Goal: Information Seeking & Learning: Learn about a topic

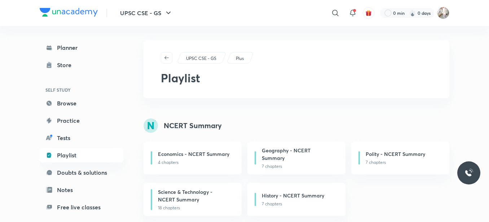
scroll to position [349, 0]
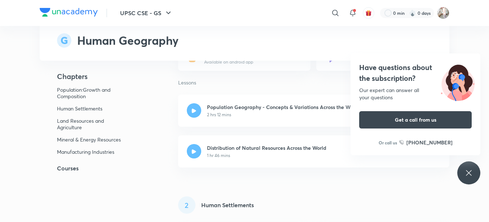
scroll to position [144, 0]
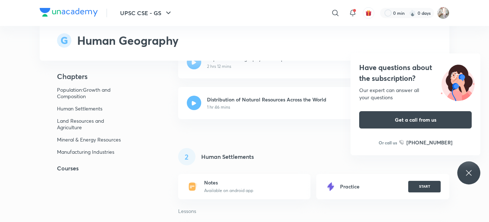
click at [66, 168] on h5 "Courses" at bounding box center [97, 168] width 115 height 9
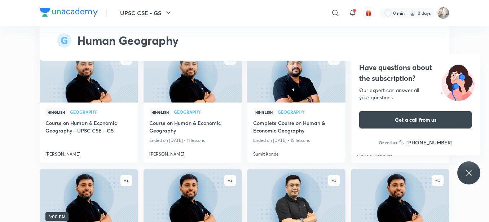
scroll to position [947, 0]
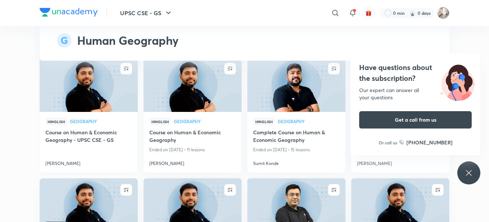
click at [104, 132] on h4 "Course on Human & Economic Geography - UPSC CSE - GS" at bounding box center [88, 136] width 87 height 17
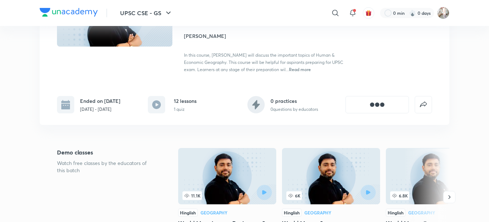
scroll to position [156, 0]
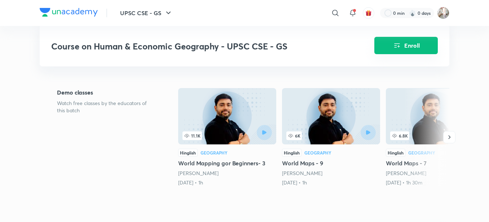
click at [394, 40] on button "Enroll" at bounding box center [407, 45] width 64 height 17
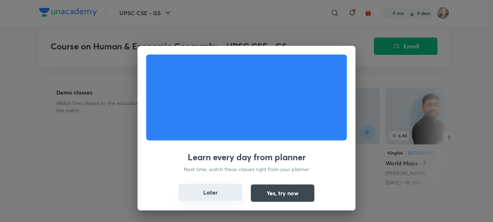
click at [191, 198] on button "Later" at bounding box center [211, 192] width 64 height 17
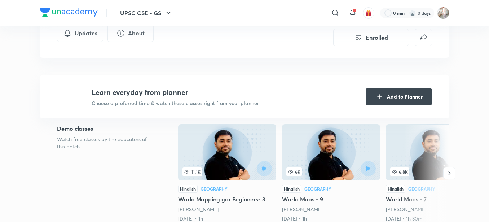
scroll to position [0, 0]
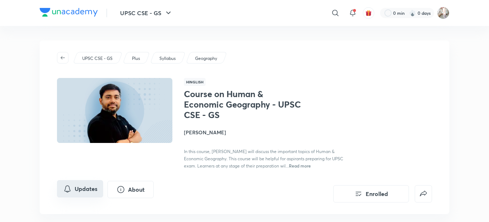
click at [64, 191] on icon "Updates" at bounding box center [67, 188] width 9 height 9
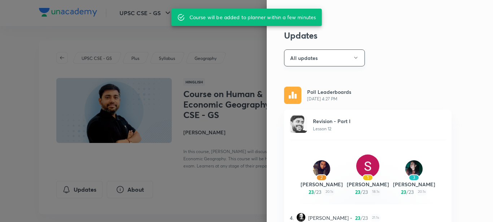
click at [317, 54] on button "All updates" at bounding box center [324, 57] width 81 height 17
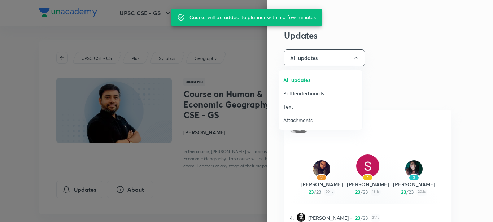
click at [306, 121] on span "Attachments" at bounding box center [320, 120] width 75 height 8
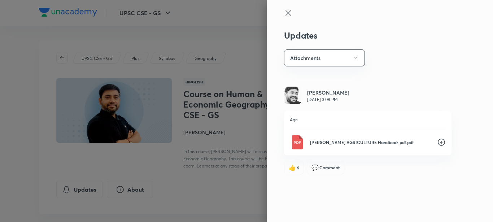
click at [442, 142] on icon at bounding box center [441, 142] width 9 height 9
click at [336, 58] on button "Attachments" at bounding box center [324, 57] width 81 height 17
click at [315, 109] on span "Text" at bounding box center [326, 107] width 75 height 8
click at [310, 61] on button "Text" at bounding box center [324, 57] width 81 height 17
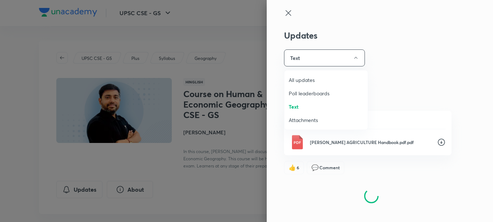
click at [307, 83] on span "All updates" at bounding box center [326, 80] width 75 height 8
click at [195, 29] on div at bounding box center [246, 111] width 493 height 222
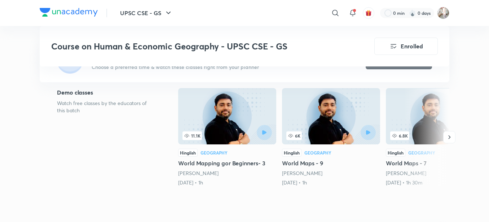
scroll to position [205, 0]
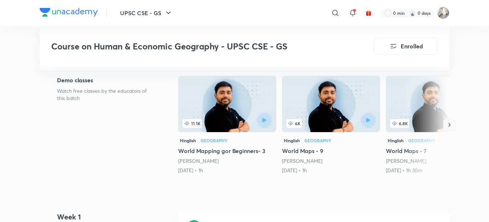
click at [452, 128] on icon "button" at bounding box center [449, 124] width 7 height 7
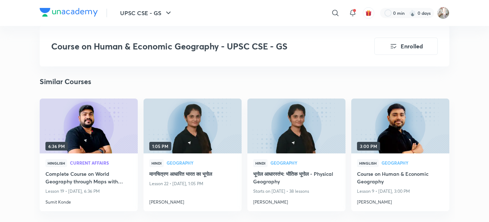
scroll to position [1010, 0]
click at [372, 177] on h4 "Course on Human & Economic Geography" at bounding box center [400, 178] width 87 height 17
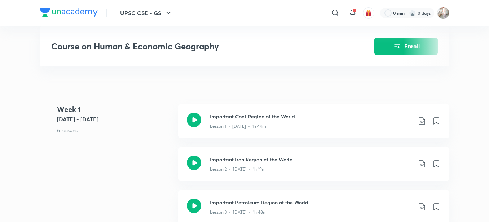
scroll to position [277, 0]
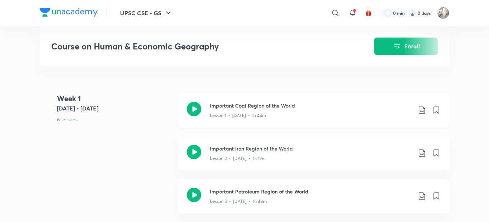
click at [422, 111] on icon at bounding box center [422, 109] width 6 height 7
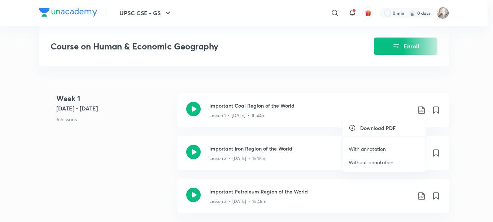
click at [373, 146] on p "With annotation" at bounding box center [367, 149] width 37 height 8
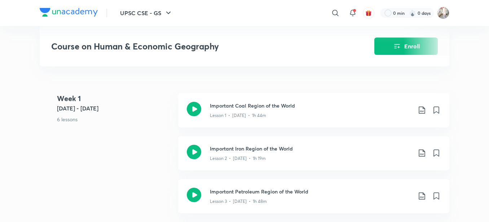
scroll to position [1010, 0]
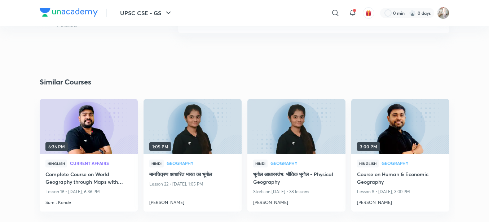
scroll to position [947, 0]
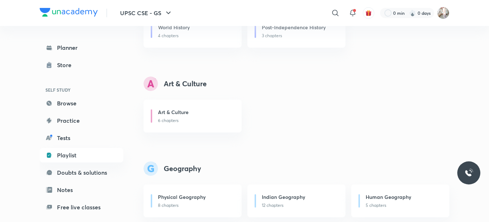
scroll to position [337, 0]
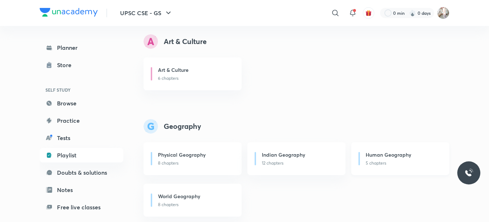
click at [374, 161] on p "5 chapters" at bounding box center [403, 163] width 75 height 6
click at [407, 157] on h6 "Human Geography" at bounding box center [388, 155] width 45 height 8
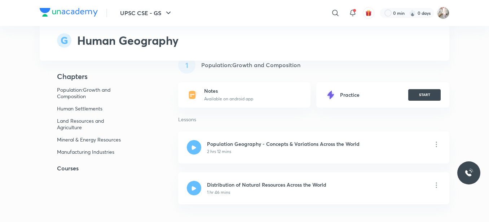
scroll to position [60, 0]
click at [56, 171] on h5 "Courses" at bounding box center [97, 168] width 115 height 9
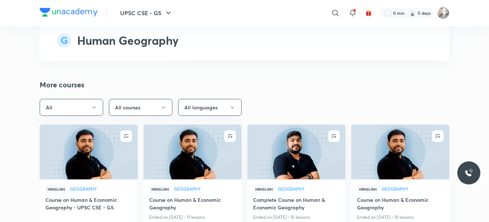
scroll to position [887, 0]
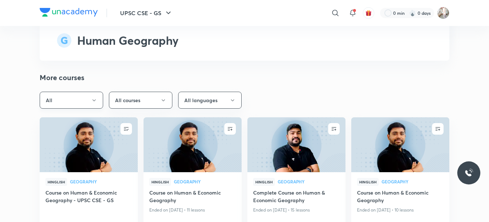
click at [57, 104] on button "All" at bounding box center [72, 100] width 64 height 17
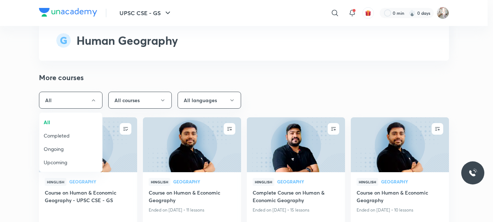
click at [61, 138] on span "Completed" at bounding box center [71, 136] width 54 height 8
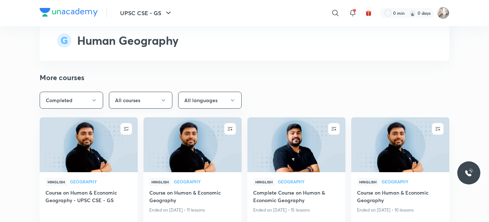
click at [135, 96] on button "All courses" at bounding box center [141, 100] width 64 height 17
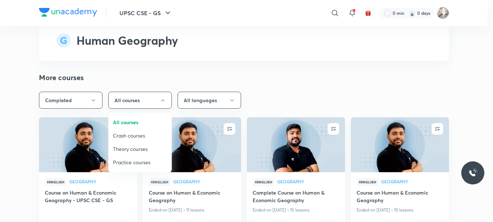
click at [135, 96] on div at bounding box center [246, 111] width 493 height 222
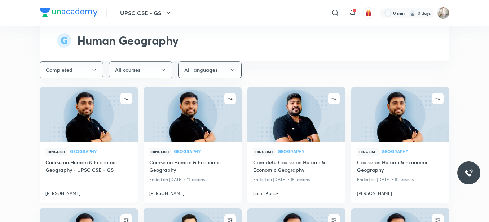
scroll to position [923, 0]
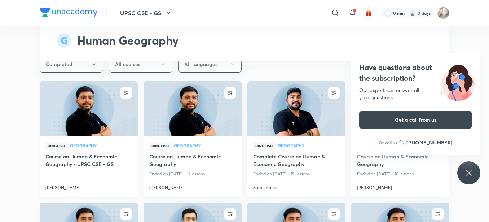
click at [80, 159] on h4 "Course on Human & Economic Geography - UPSC CSE - GS" at bounding box center [88, 161] width 87 height 17
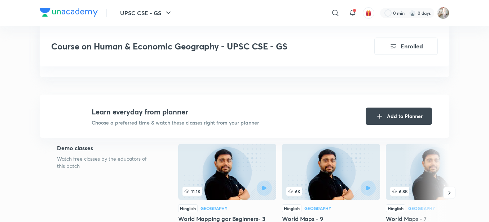
scroll to position [180, 0]
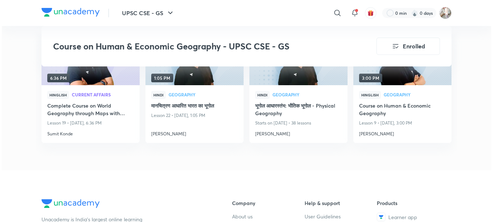
scroll to position [1151, 0]
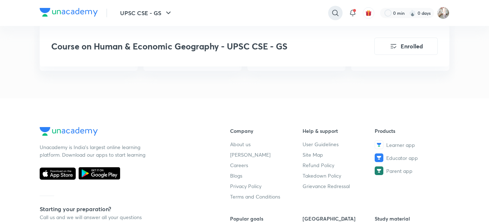
click at [336, 16] on icon at bounding box center [335, 13] width 9 height 9
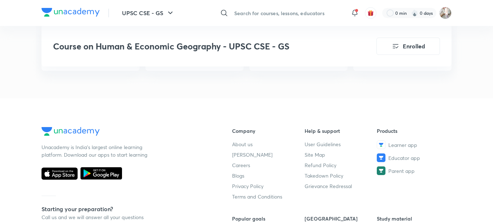
click at [290, 10] on input "text" at bounding box center [287, 12] width 113 height 19
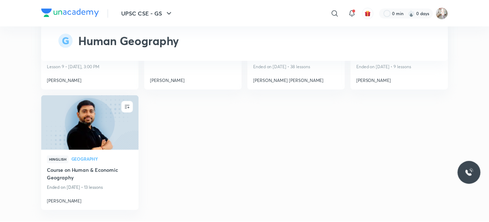
scroll to position [0, 0]
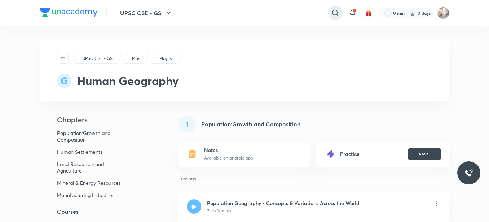
click at [335, 15] on icon at bounding box center [335, 13] width 6 height 6
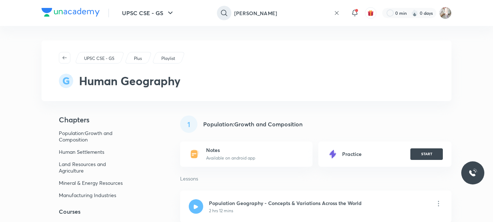
type input "[PERSON_NAME]"
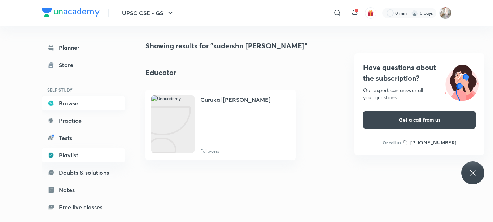
click at [74, 102] on link "Browse" at bounding box center [83, 103] width 84 height 14
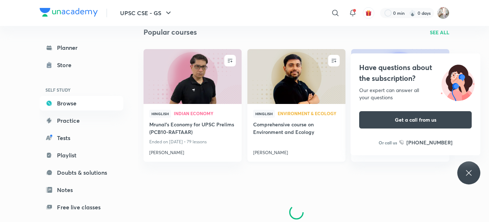
scroll to position [480, 0]
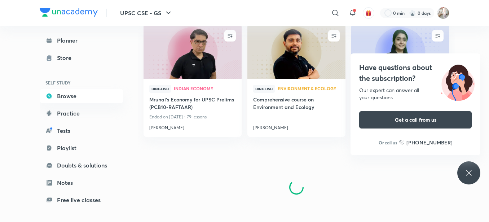
click at [471, 169] on icon at bounding box center [469, 173] width 9 height 9
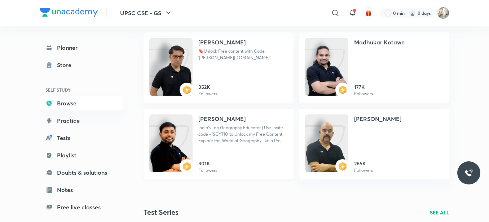
scroll to position [636, 0]
click at [188, 132] on img at bounding box center [170, 150] width 43 height 58
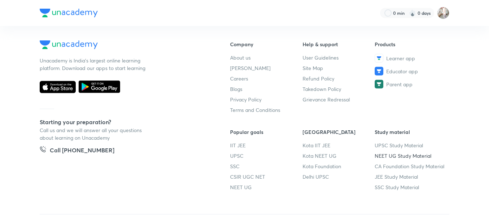
scroll to position [36, 0]
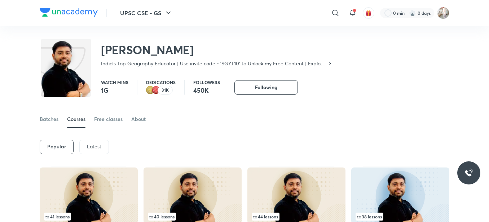
click at [93, 146] on p "Latest" at bounding box center [94, 147] width 14 height 6
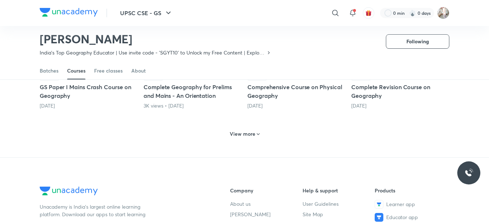
scroll to position [382, 0]
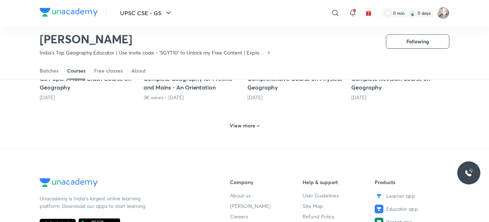
click at [235, 127] on h6 "View more" at bounding box center [243, 125] width 26 height 7
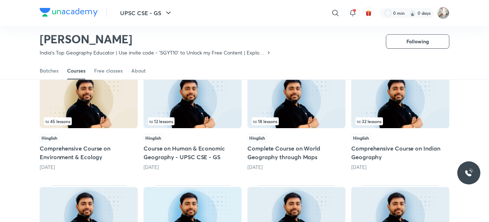
scroll to position [430, 0]
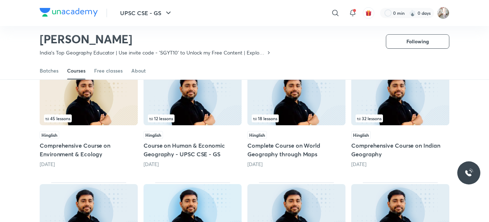
click at [92, 144] on h5 "Comprehensive Course on Environment & Ecology" at bounding box center [89, 149] width 98 height 17
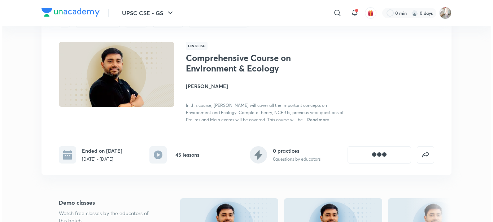
scroll to position [60, 0]
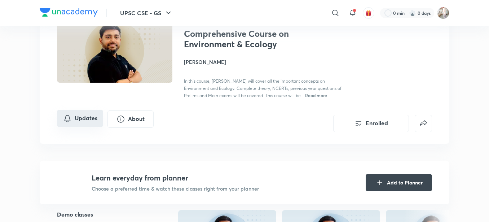
click at [77, 119] on button "Updates" at bounding box center [80, 118] width 46 height 17
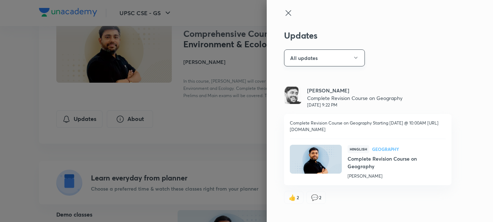
click at [305, 56] on button "All updates" at bounding box center [324, 57] width 81 height 17
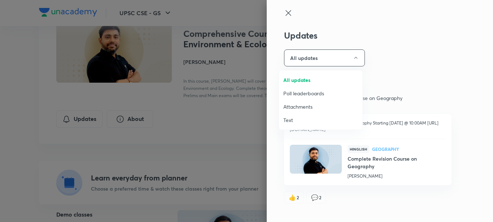
click at [300, 109] on span "Attachments" at bounding box center [320, 107] width 75 height 8
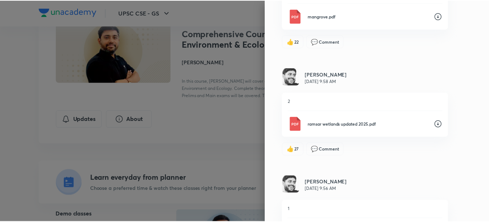
scroll to position [716, 0]
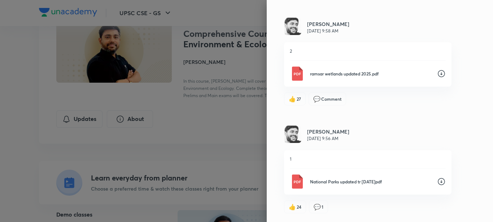
click at [230, 110] on div at bounding box center [246, 111] width 493 height 222
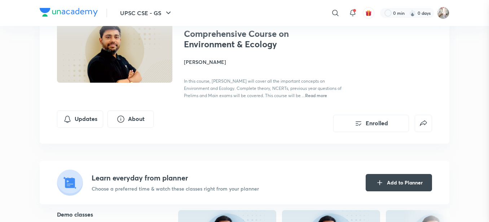
scroll to position [0, 0]
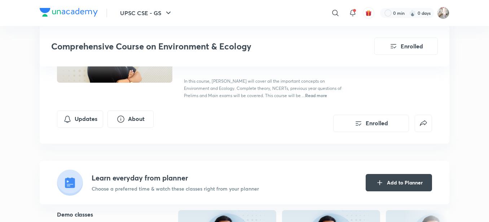
scroll to position [430, 0]
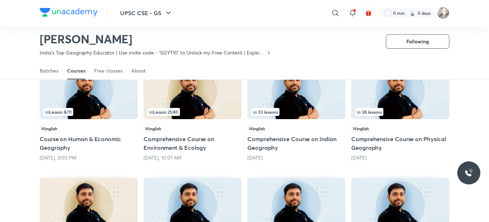
scroll to position [79, 0]
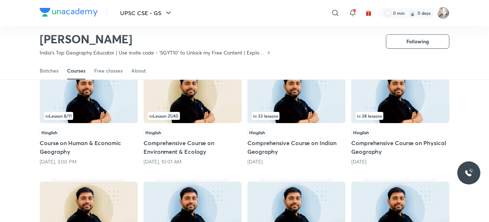
click at [70, 141] on h5 "Course on Human & Economic Geography" at bounding box center [89, 147] width 98 height 17
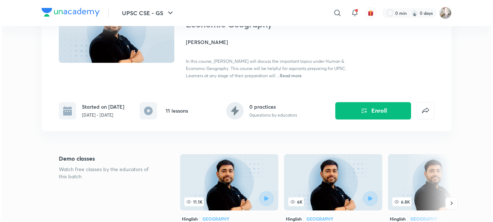
scroll to position [60, 0]
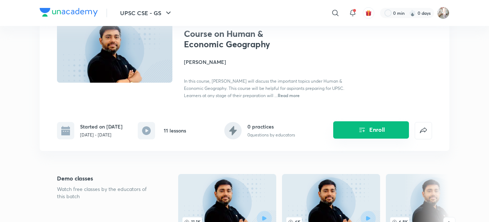
click at [386, 137] on button "Enroll" at bounding box center [371, 129] width 76 height 17
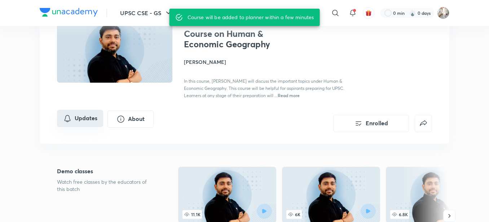
click at [72, 118] on button "Updates" at bounding box center [80, 118] width 46 height 17
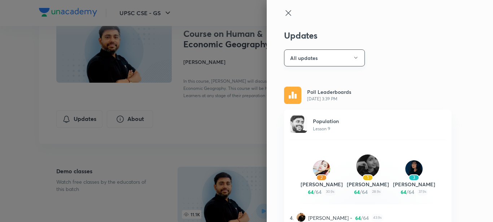
click at [318, 57] on button "All updates" at bounding box center [324, 57] width 81 height 17
click at [298, 90] on span "Poll leaderboards" at bounding box center [320, 93] width 75 height 8
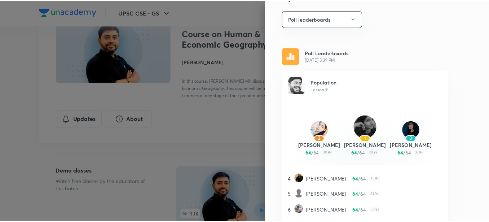
scroll to position [72, 0]
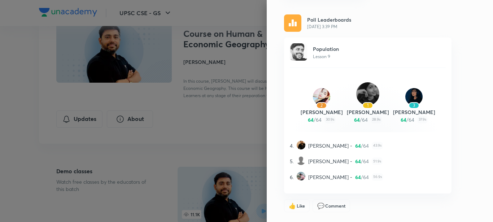
click at [217, 115] on div at bounding box center [246, 111] width 493 height 222
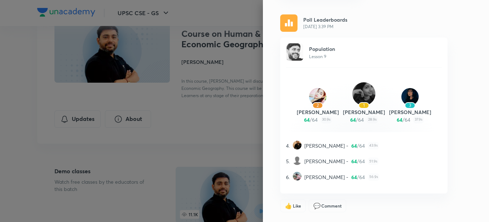
scroll to position [0, 0]
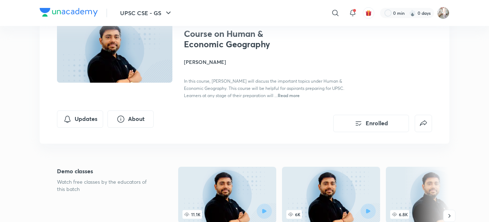
scroll to position [79, 0]
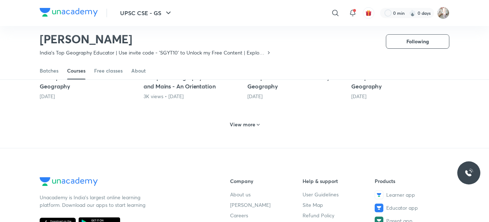
scroll to position [404, 0]
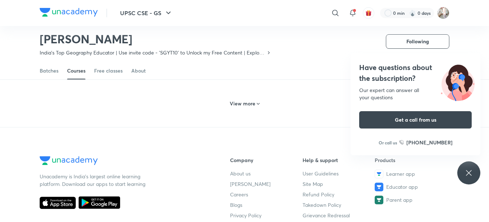
click at [250, 106] on h6 "View more" at bounding box center [243, 103] width 26 height 7
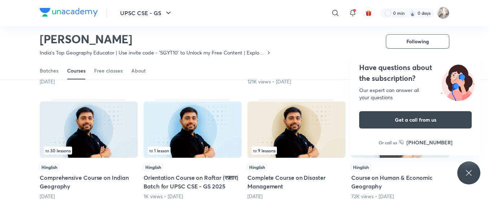
scroll to position [633, 0]
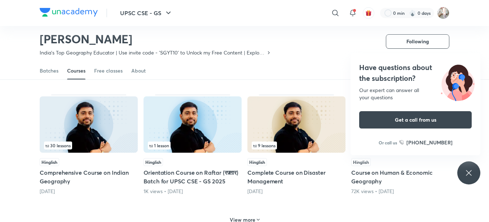
click at [263, 174] on h5 "Complete Course on Disaster Management" at bounding box center [297, 176] width 98 height 17
click at [265, 181] on h5 "Complete Course on Disaster Management" at bounding box center [297, 176] width 98 height 17
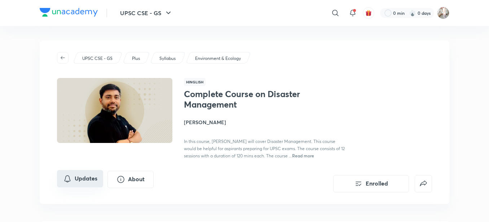
click at [72, 180] on button "Updates" at bounding box center [80, 178] width 46 height 17
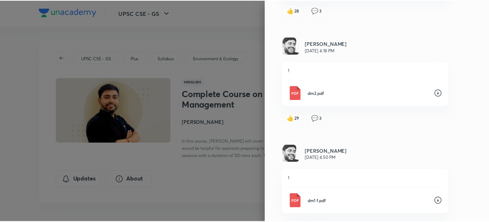
scroll to position [284, 0]
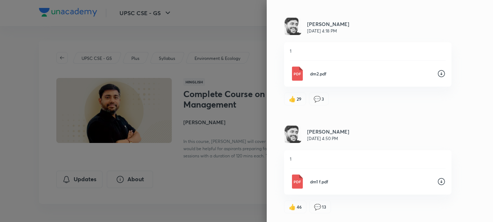
click at [95, 78] on div at bounding box center [246, 111] width 493 height 222
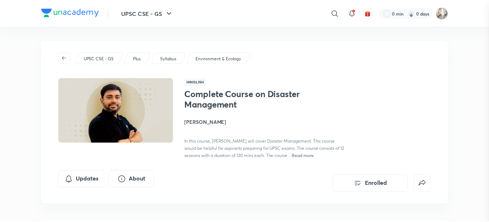
scroll to position [0, 0]
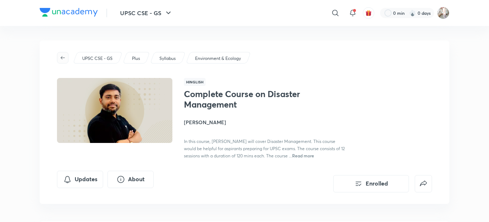
click at [60, 56] on icon "button" at bounding box center [63, 58] width 6 height 6
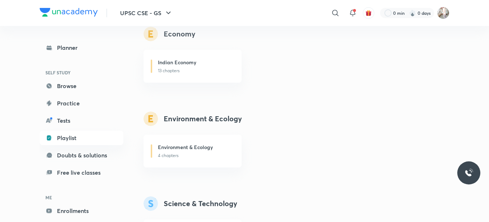
scroll to position [726, 0]
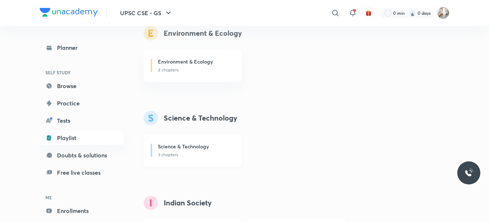
click at [186, 147] on h6 "Science & Technology" at bounding box center [183, 147] width 51 height 8
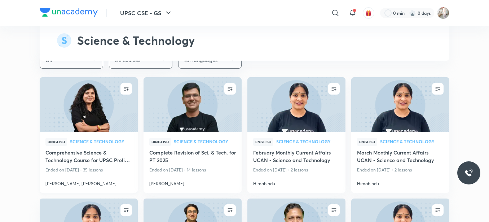
scroll to position [1326, 0]
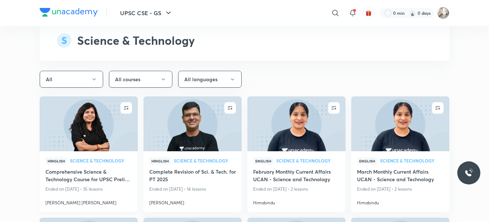
click at [115, 121] on img at bounding box center [89, 124] width 100 height 56
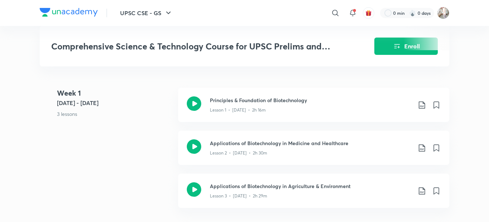
scroll to position [301, 0]
click at [421, 110] on icon at bounding box center [422, 105] width 9 height 9
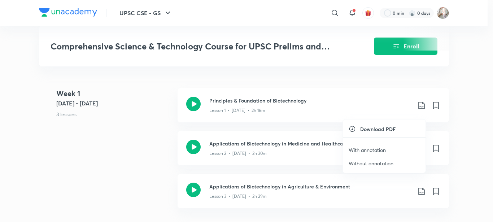
click at [370, 148] on p "With annotation" at bounding box center [367, 150] width 37 height 8
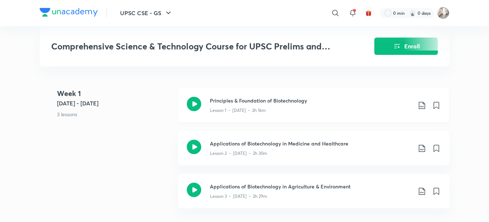
click at [281, 104] on h3 "Principles & Foundation of Biotechnology" at bounding box center [311, 101] width 202 height 8
